Goal: Information Seeking & Learning: Learn about a topic

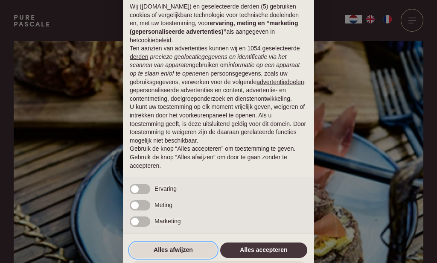
click at [160, 249] on button "Alles afwijzen" at bounding box center [173, 249] width 87 height 15
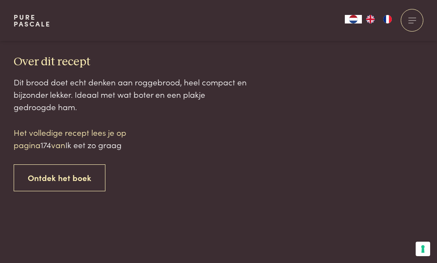
scroll to position [781, 0]
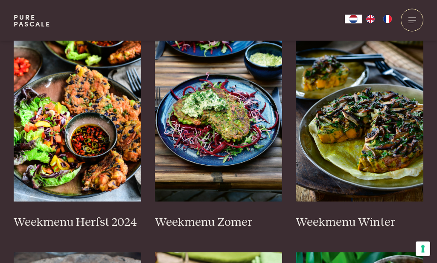
scroll to position [242, 0]
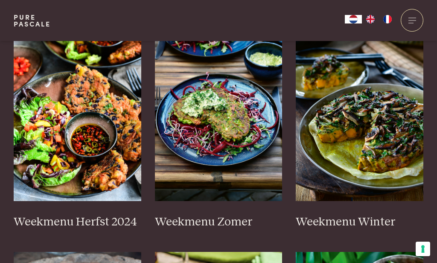
click at [338, 132] on img at bounding box center [358, 115] width 127 height 171
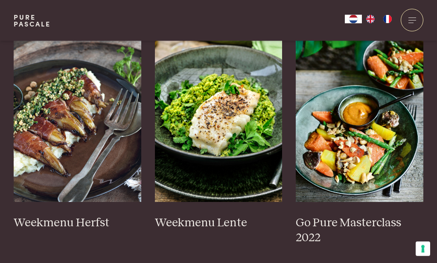
scroll to position [463, 0]
click at [47, 142] on img at bounding box center [77, 116] width 127 height 171
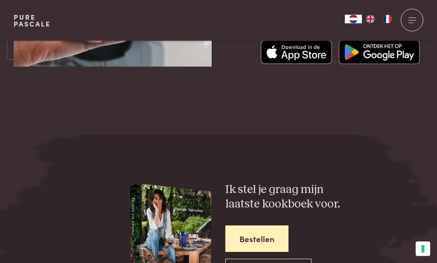
scroll to position [2920, 0]
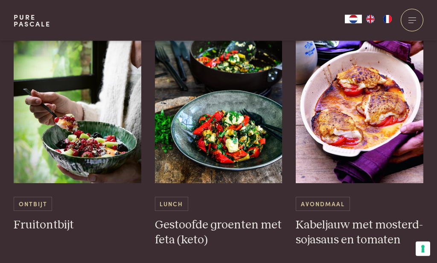
scroll to position [1188, 0]
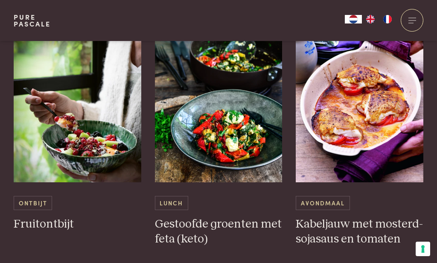
click at [42, 146] on img at bounding box center [77, 97] width 127 height 171
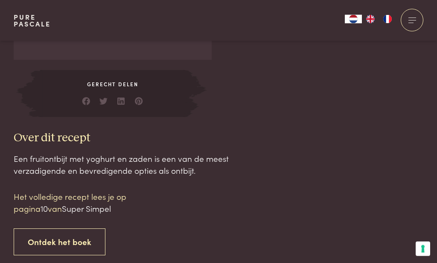
scroll to position [696, 0]
